Goal: Task Accomplishment & Management: Complete application form

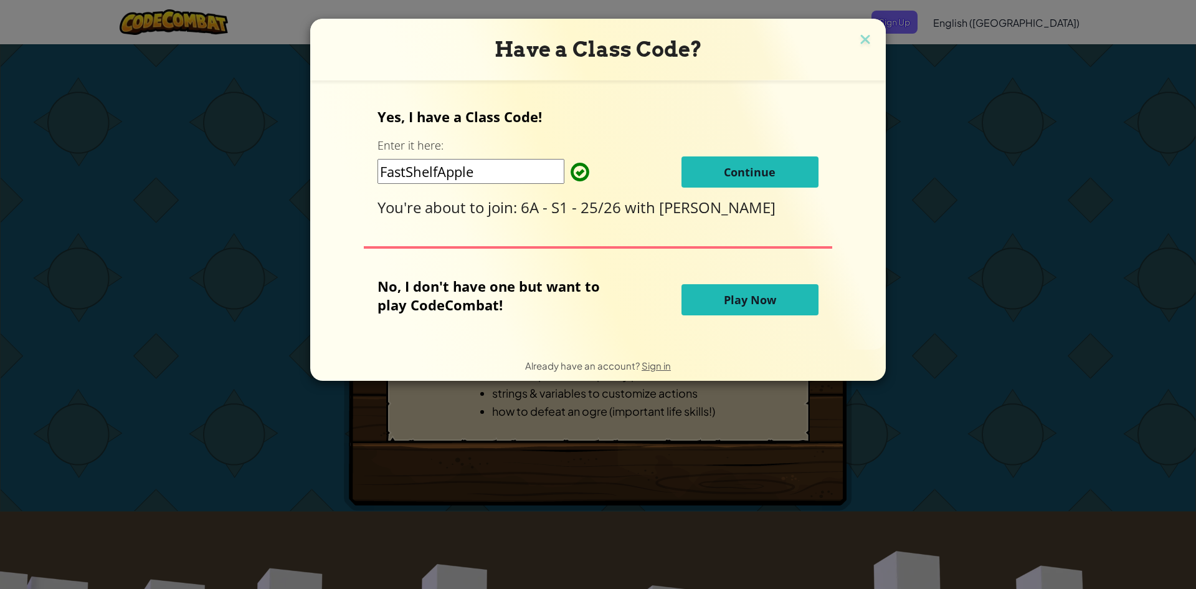
click at [697, 176] on button "Continue" at bounding box center [750, 171] width 137 height 31
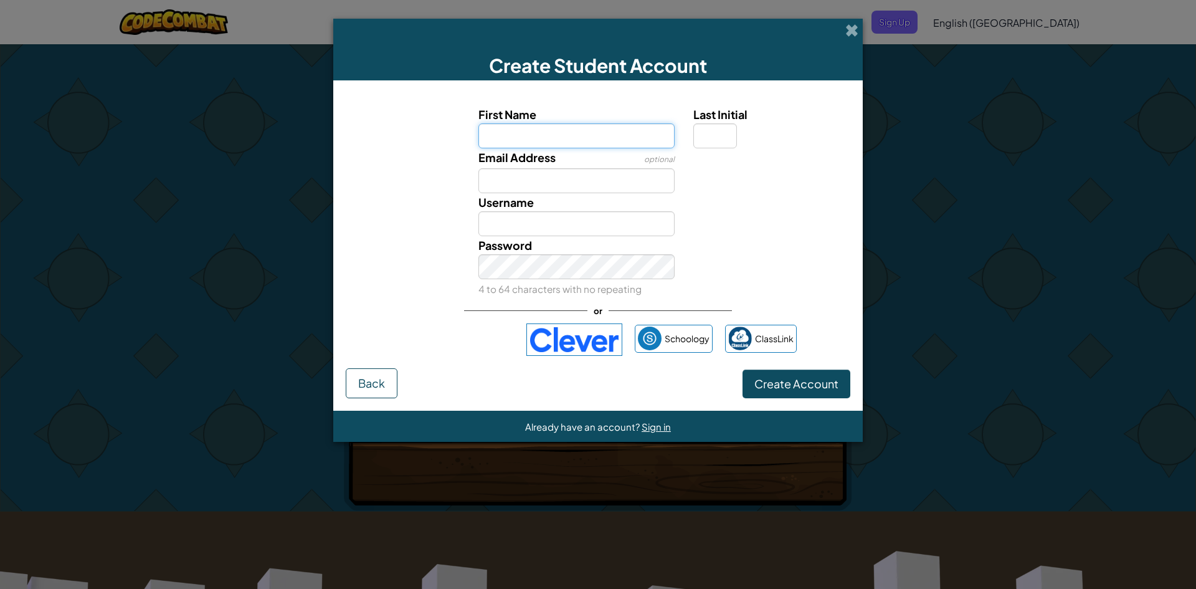
click at [555, 145] on input "First Name" at bounding box center [577, 135] width 197 height 25
type input "adriano"
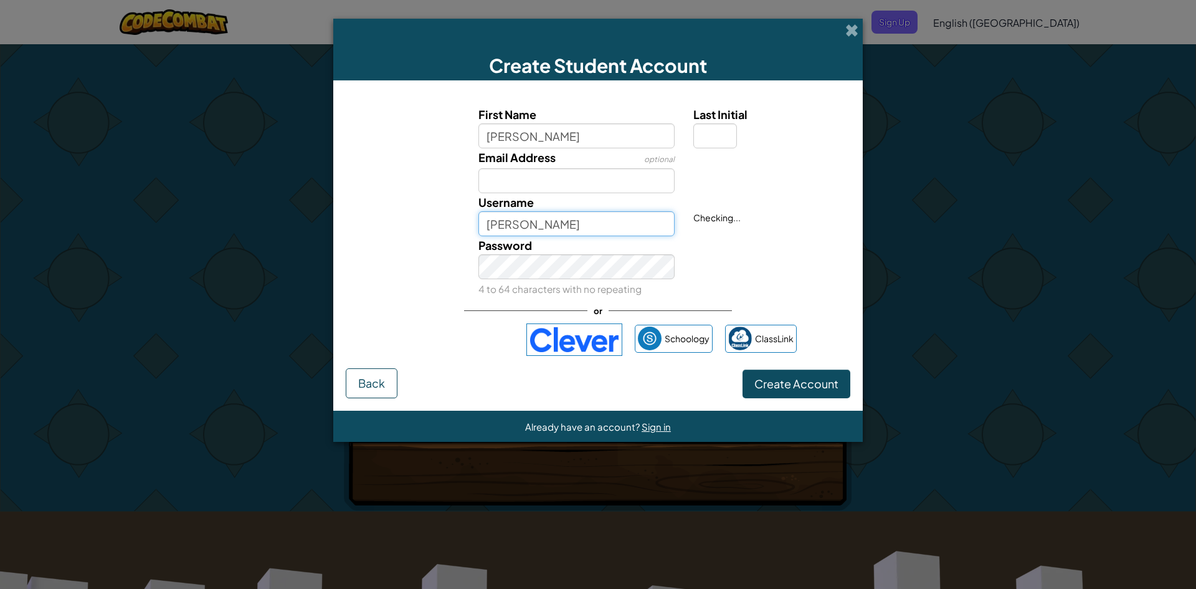
click at [505, 229] on input "Adriano" at bounding box center [577, 223] width 197 height 25
click at [530, 214] on input "Adriano" at bounding box center [577, 223] width 197 height 25
type input "A"
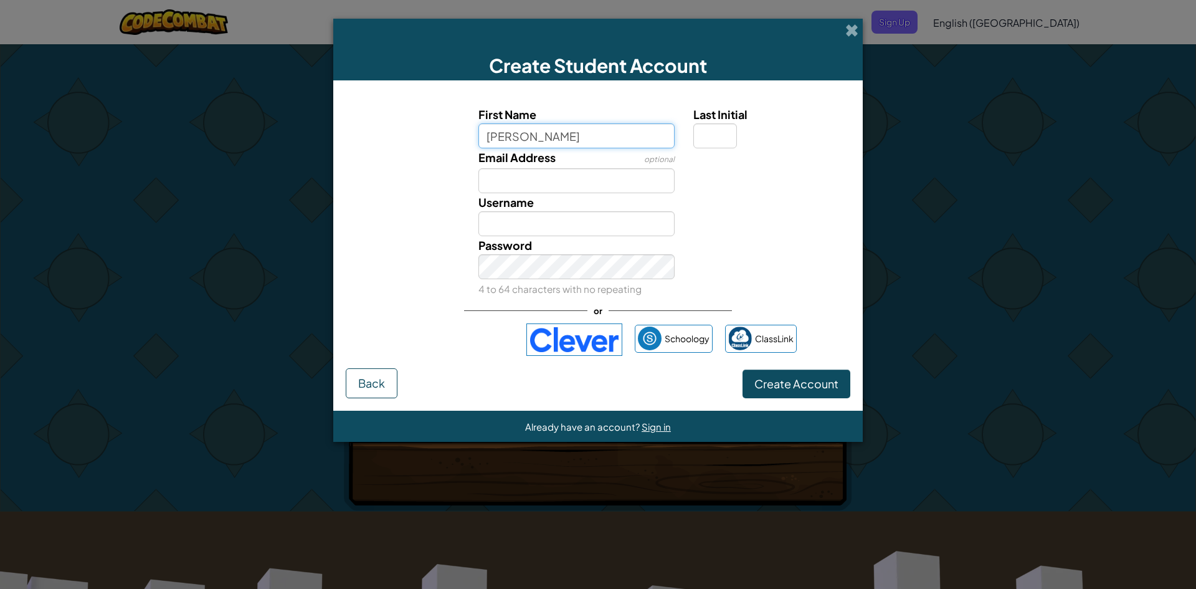
click at [546, 128] on input "adriano" at bounding box center [577, 135] width 197 height 25
type input "adriano"
click at [718, 131] on input "Last Initial" at bounding box center [716, 135] width 44 height 25
type input "c"
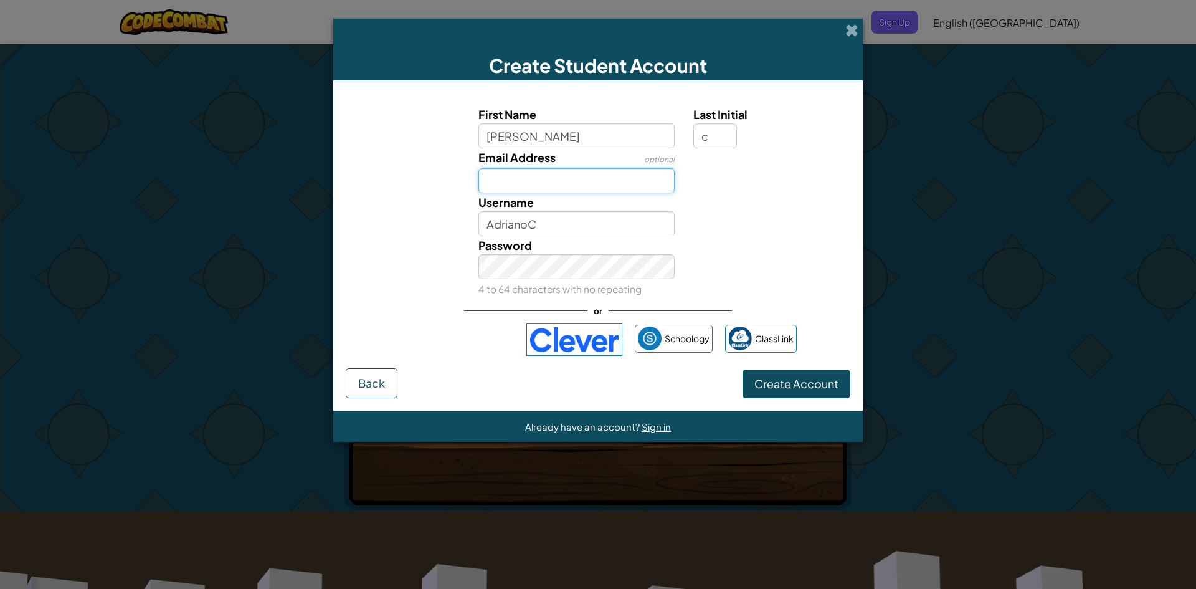
click at [601, 175] on input "Email Address" at bounding box center [577, 180] width 197 height 25
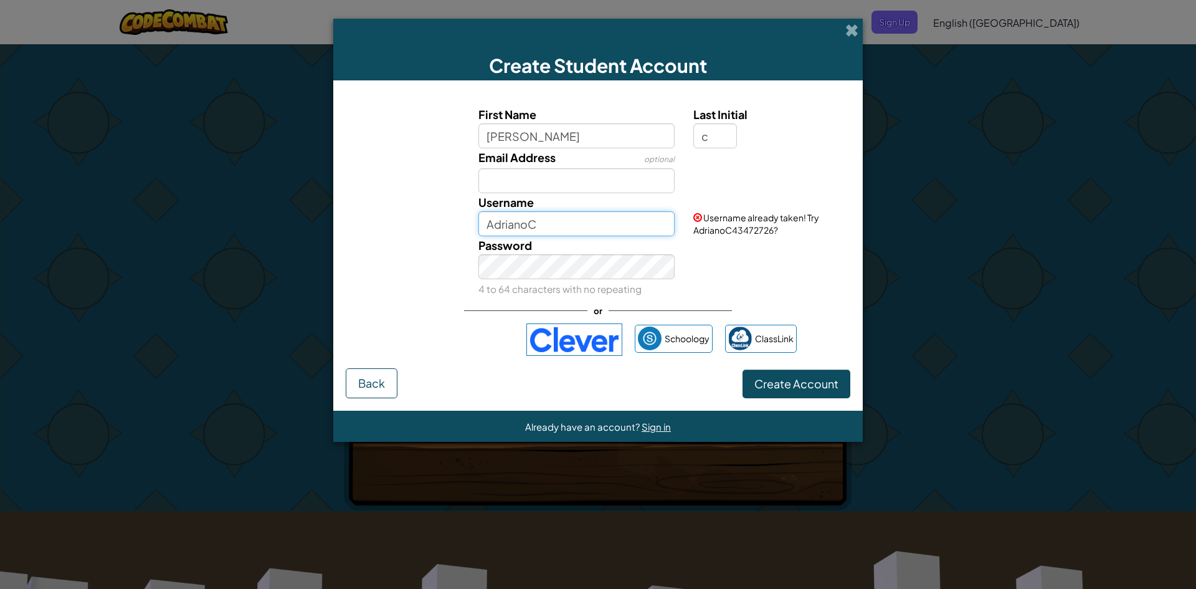
click at [588, 228] on input "AdrianoC" at bounding box center [577, 223] width 197 height 25
click at [513, 172] on input "Email Address" at bounding box center [577, 180] width 197 height 25
click at [561, 238] on div "Password 4 to 64 characters with no repeating" at bounding box center [577, 267] width 216 height 62
drag, startPoint x: 557, startPoint y: 219, endPoint x: 559, endPoint y: 231, distance: 11.4
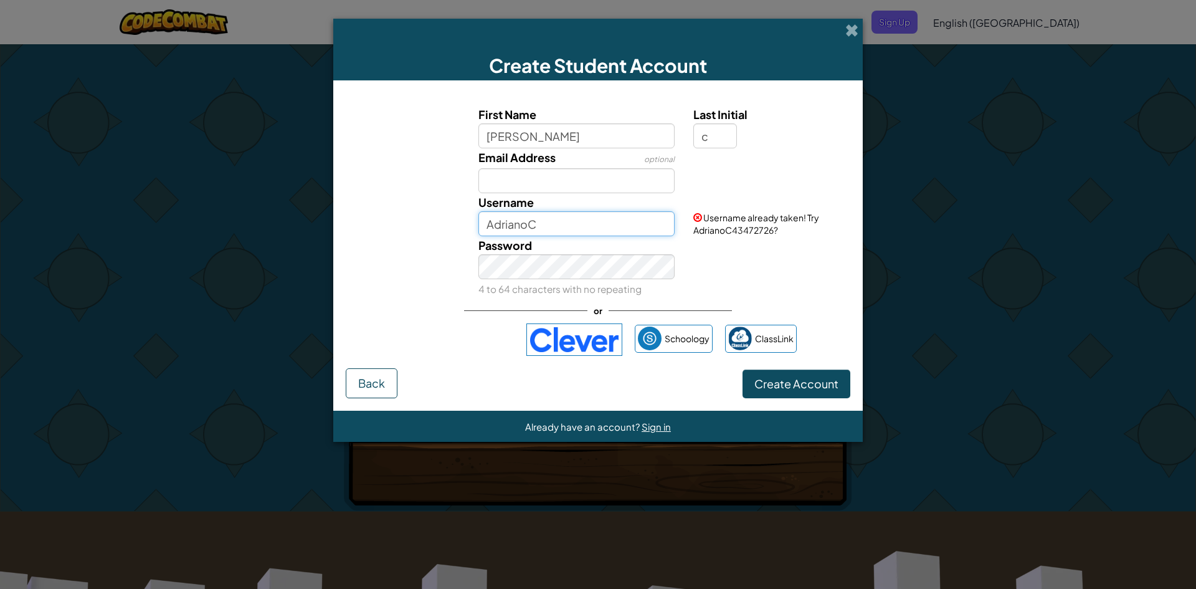
click at [559, 231] on input "AdrianoC" at bounding box center [577, 223] width 197 height 25
type input "AdrianoC2025"
click at [829, 386] on span "Create Account" at bounding box center [797, 383] width 84 height 14
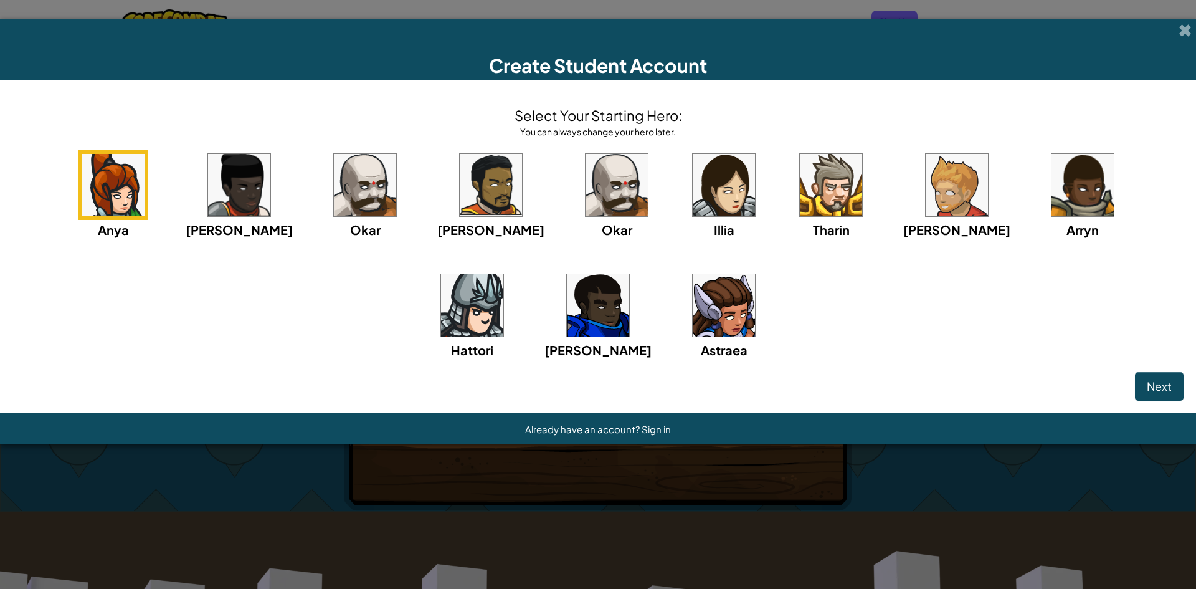
click at [80, 347] on div "Anya Ida Okar Alejandro Okar Illia Tharin Ned Arryn Hattori Gordon Astraea" at bounding box center [598, 270] width 1172 height 241
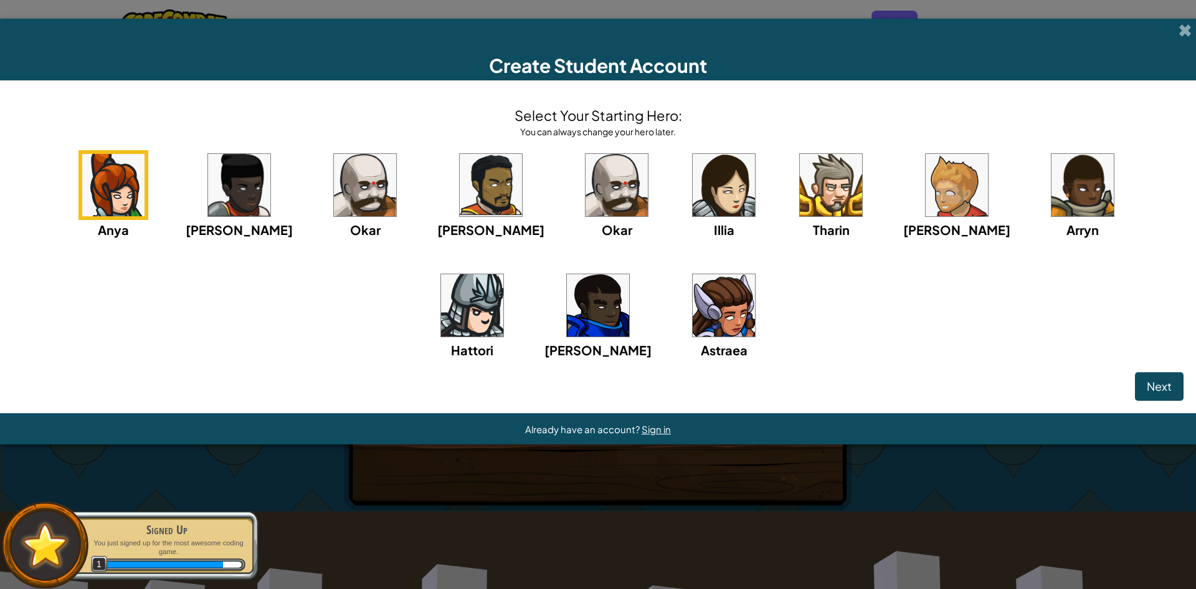
click at [80, 347] on div "Anya Ida Okar Alejandro Okar Illia Tharin Ned Arryn Hattori Gordon Astraea" at bounding box center [598, 270] width 1172 height 241
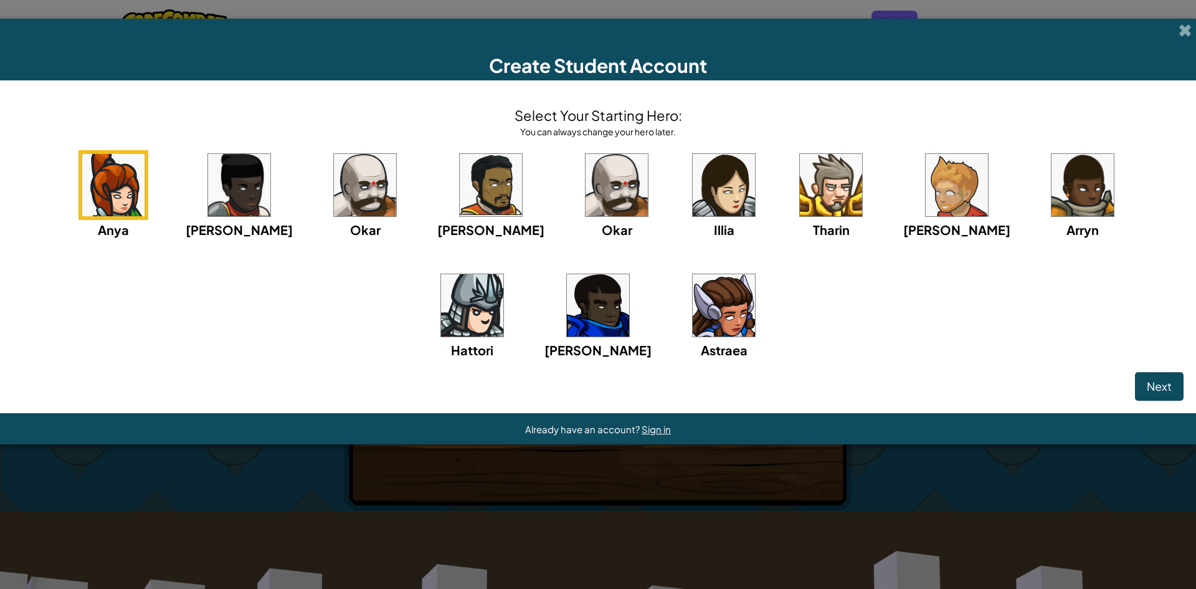
click at [586, 194] on img at bounding box center [617, 185] width 62 height 62
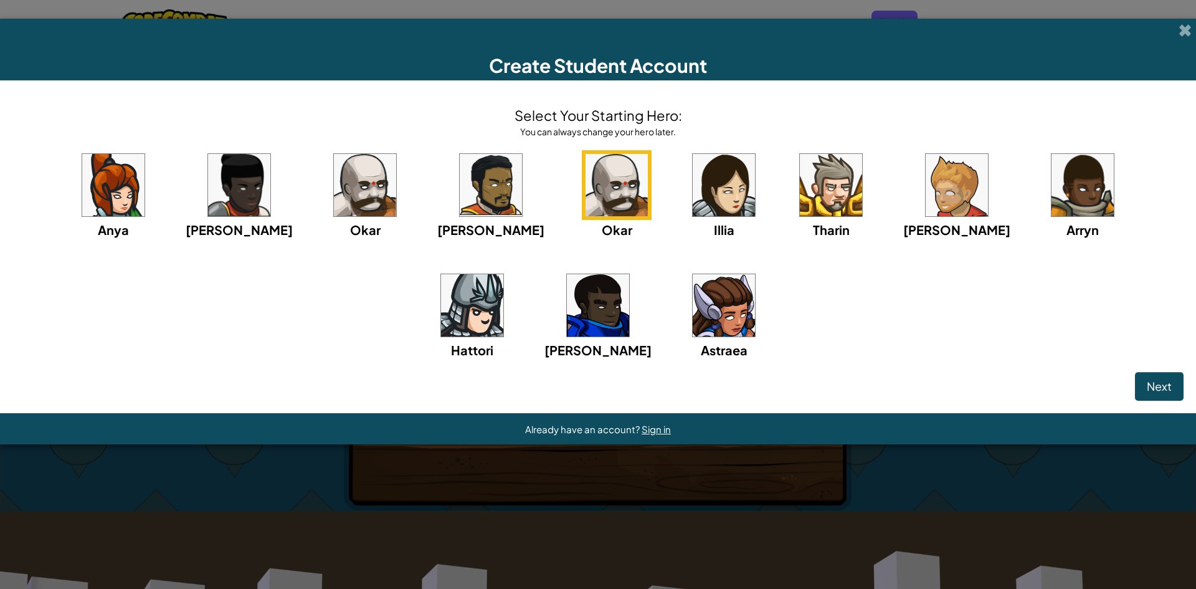
click at [333, 219] on div "Okar" at bounding box center [365, 194] width 70 height 89
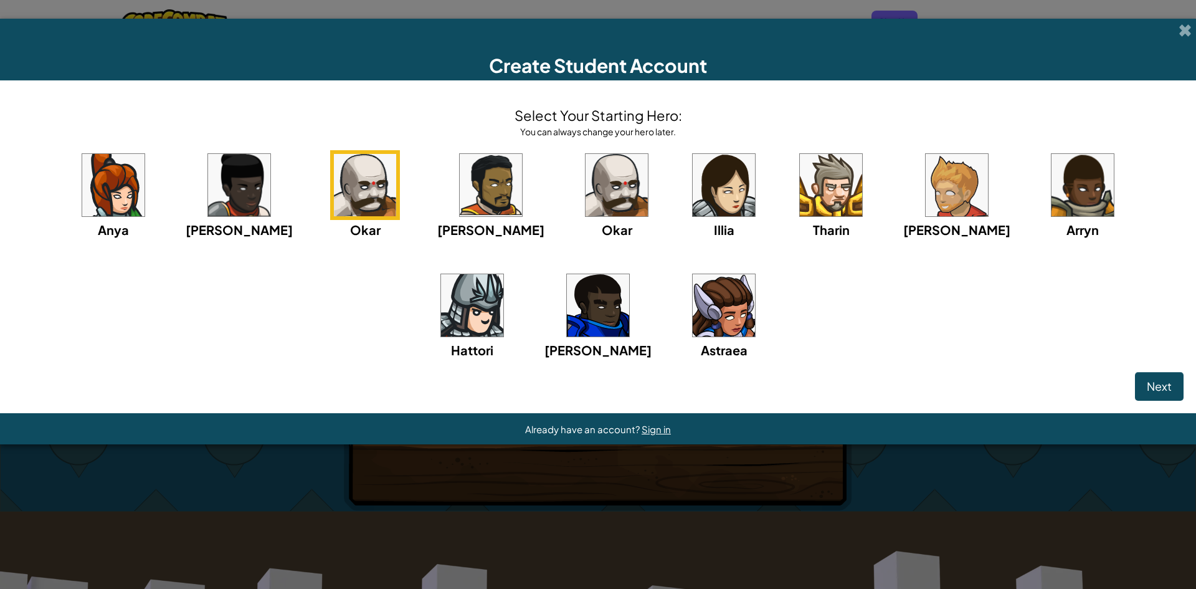
drag, startPoint x: 1030, startPoint y: 213, endPoint x: 1038, endPoint y: 203, distance: 13.3
click at [1037, 204] on div "Anya Ida Okar Alejandro Okar Illia Tharin Ned Arryn Hattori Gordon Astraea" at bounding box center [598, 270] width 1172 height 241
click at [503, 274] on img at bounding box center [472, 305] width 62 height 62
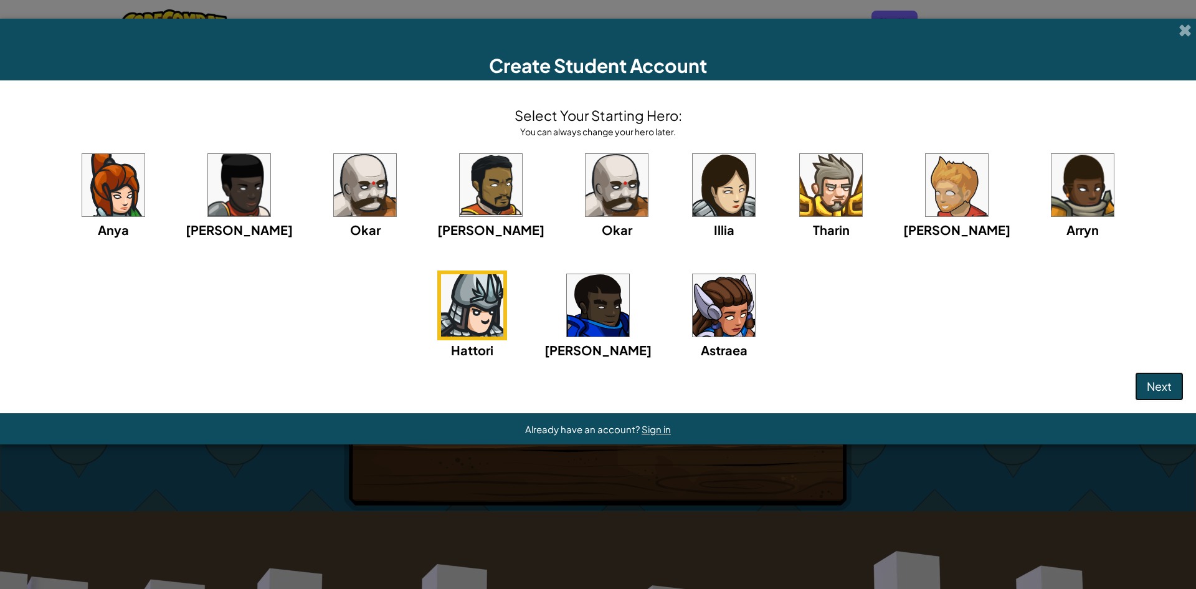
click at [1171, 376] on button "Next" at bounding box center [1159, 386] width 49 height 29
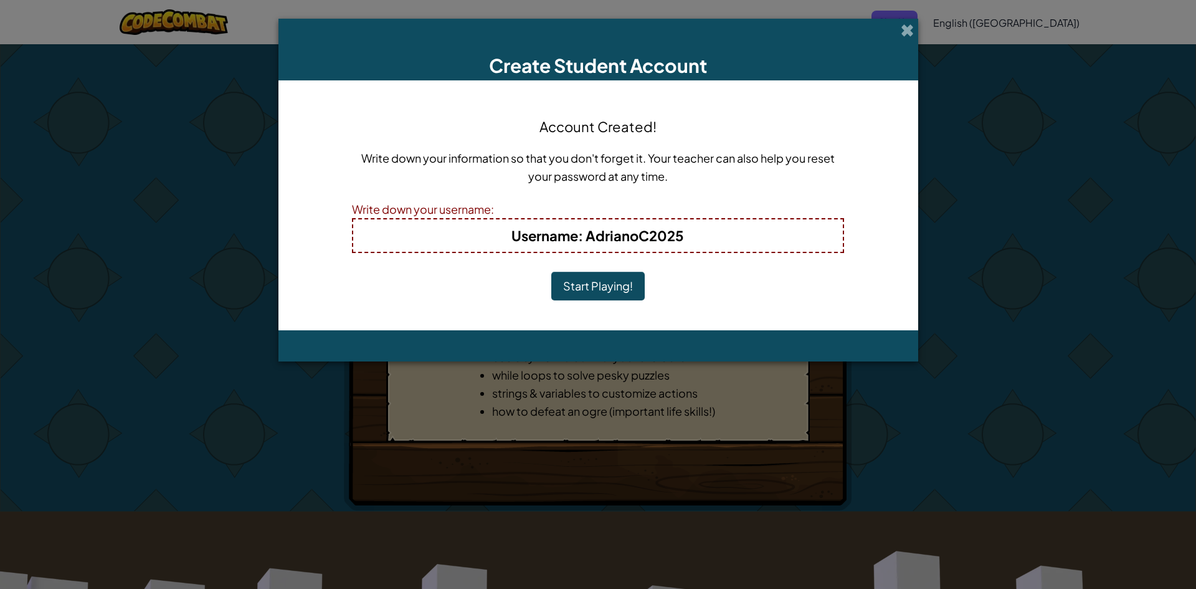
drag, startPoint x: 623, startPoint y: 297, endPoint x: 628, endPoint y: 285, distance: 13.1
click at [623, 294] on button "Start Playing!" at bounding box center [597, 286] width 93 height 29
